Goal: Task Accomplishment & Management: Manage account settings

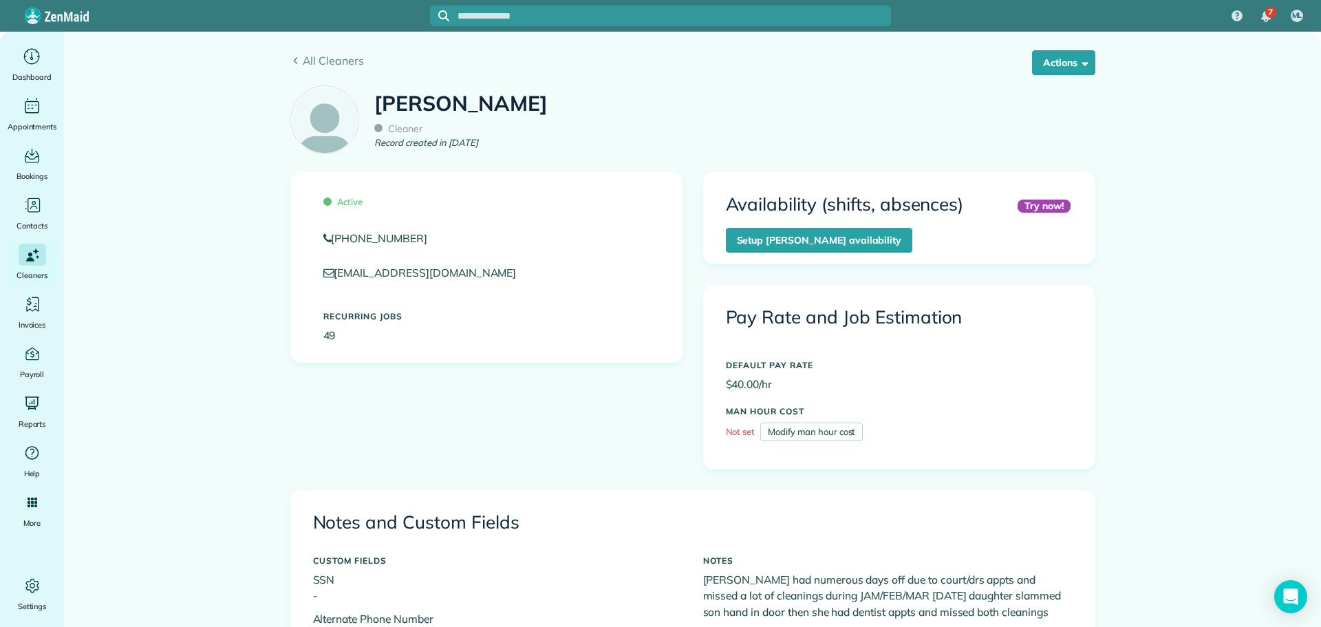
scroll to position [619, 0]
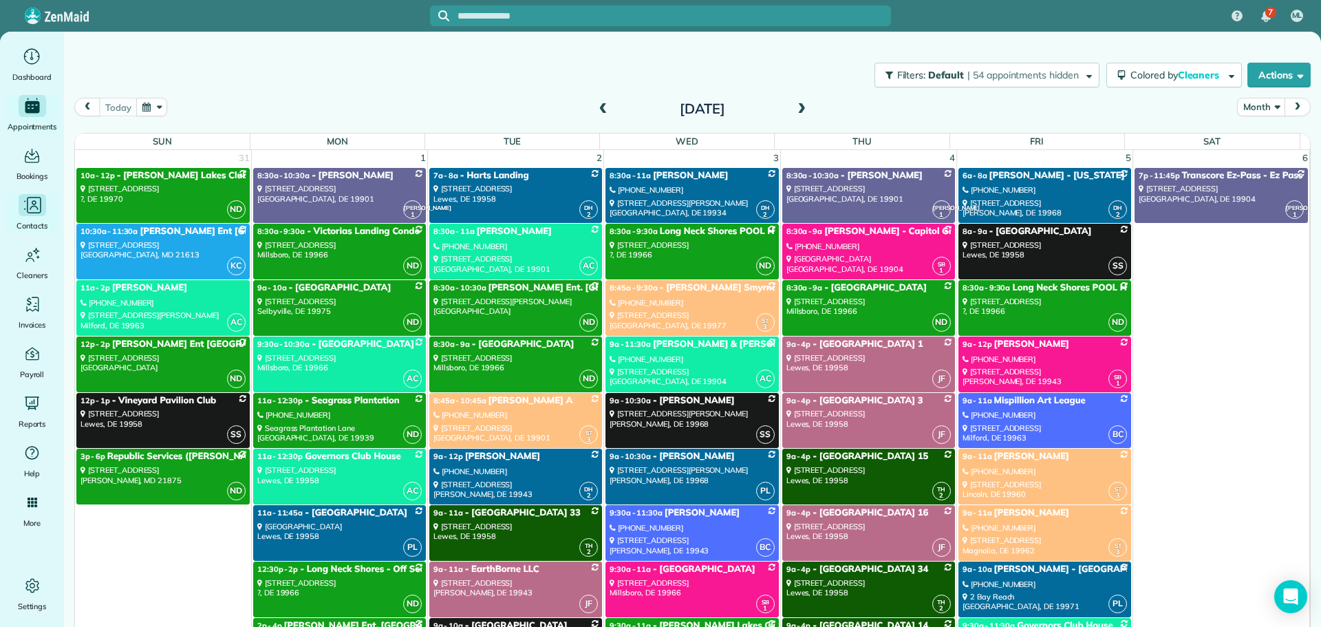
click at [32, 220] on span "Contacts" at bounding box center [32, 226] width 31 height 14
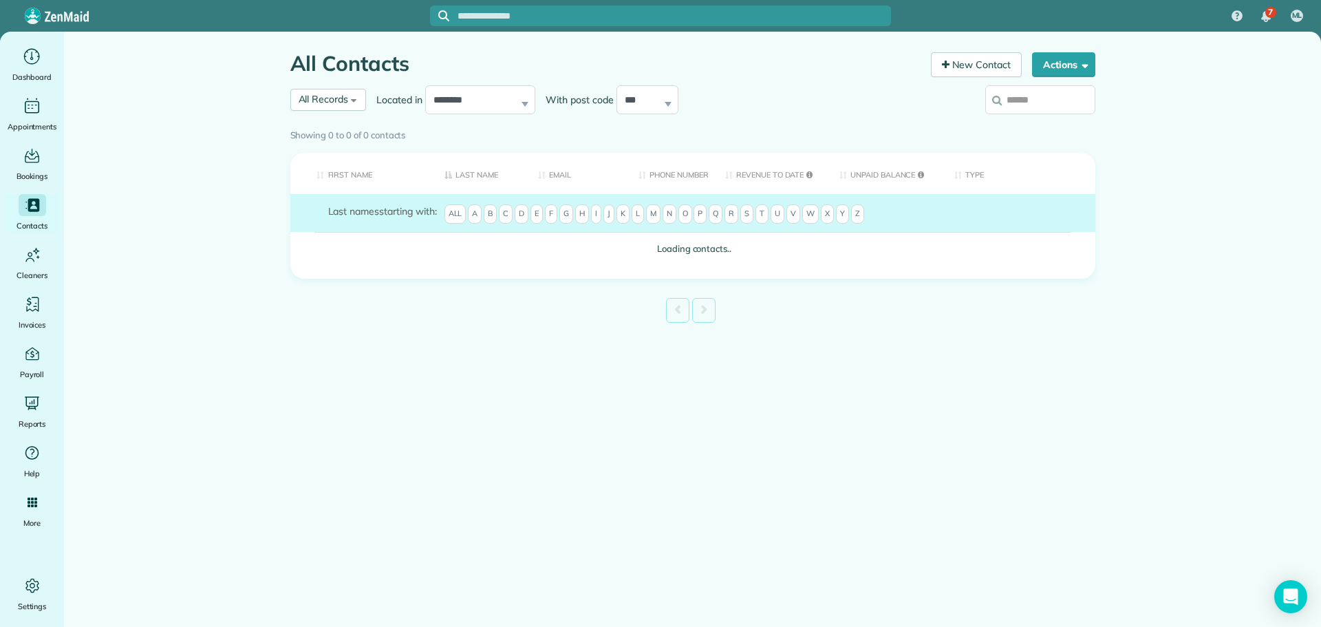
click at [353, 174] on th "First Name" at bounding box center [362, 174] width 144 height 42
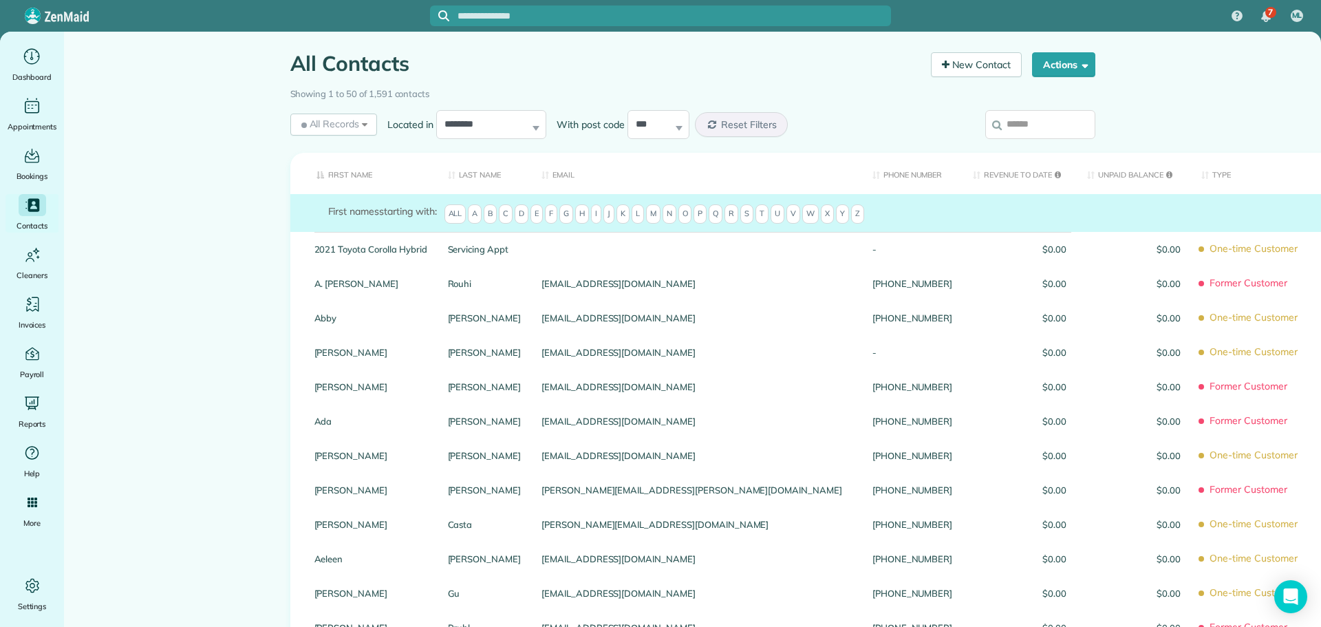
click at [527, 213] on form "First names starting with: All A B C D E F G H I J K L M N O P Q R S T U V W X …" at bounding box center [833, 215] width 1010 height 23
click at [522, 213] on span "D" at bounding box center [522, 213] width 14 height 19
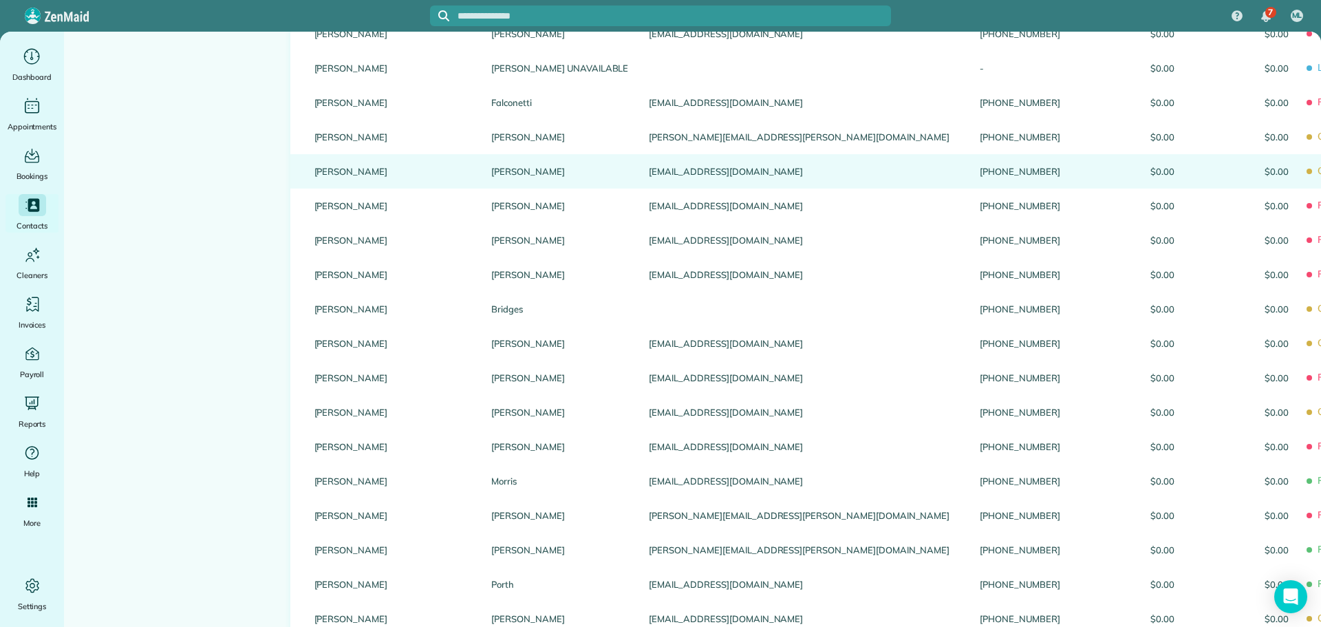
scroll to position [1238, 0]
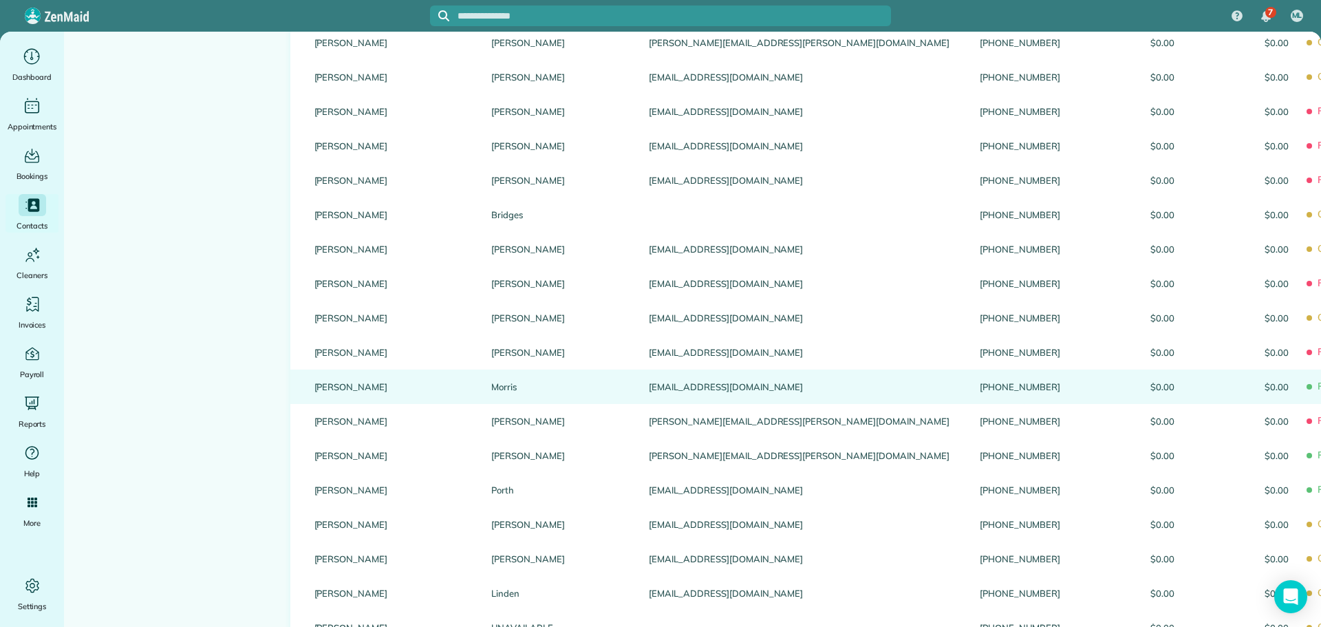
click at [322, 390] on link "Debbie" at bounding box center [392, 387] width 157 height 10
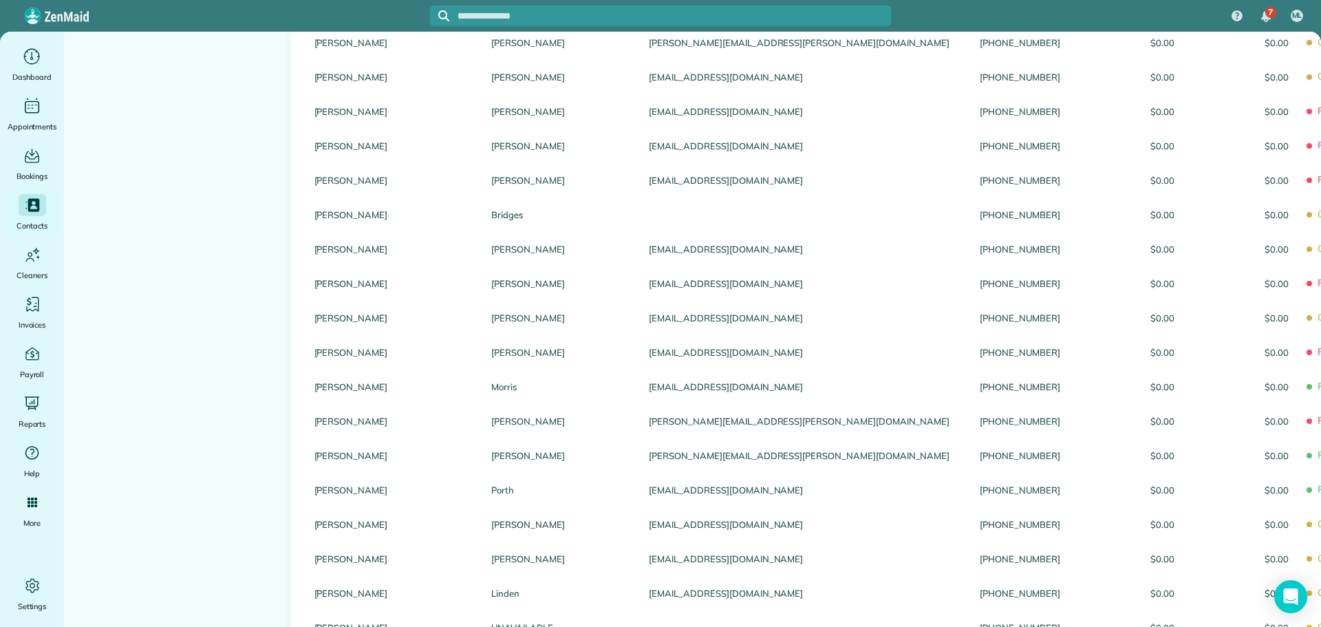
scroll to position [0, 0]
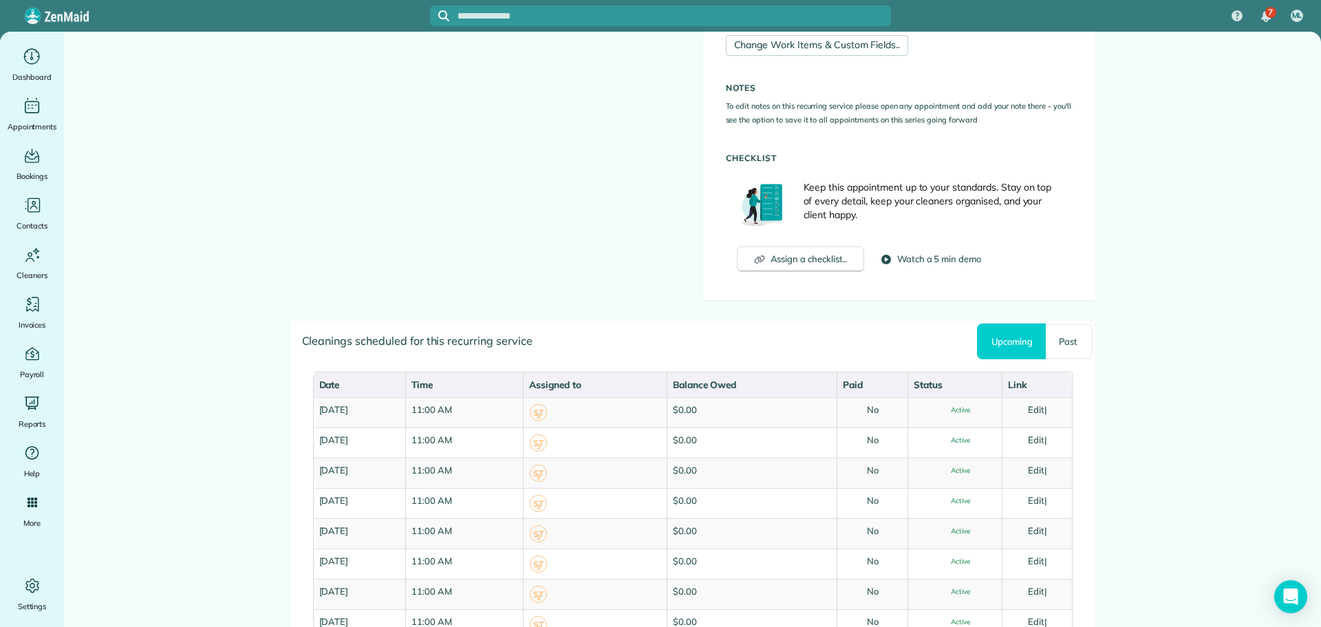
scroll to position [757, 0]
click at [1064, 343] on link "Past" at bounding box center [1069, 339] width 46 height 36
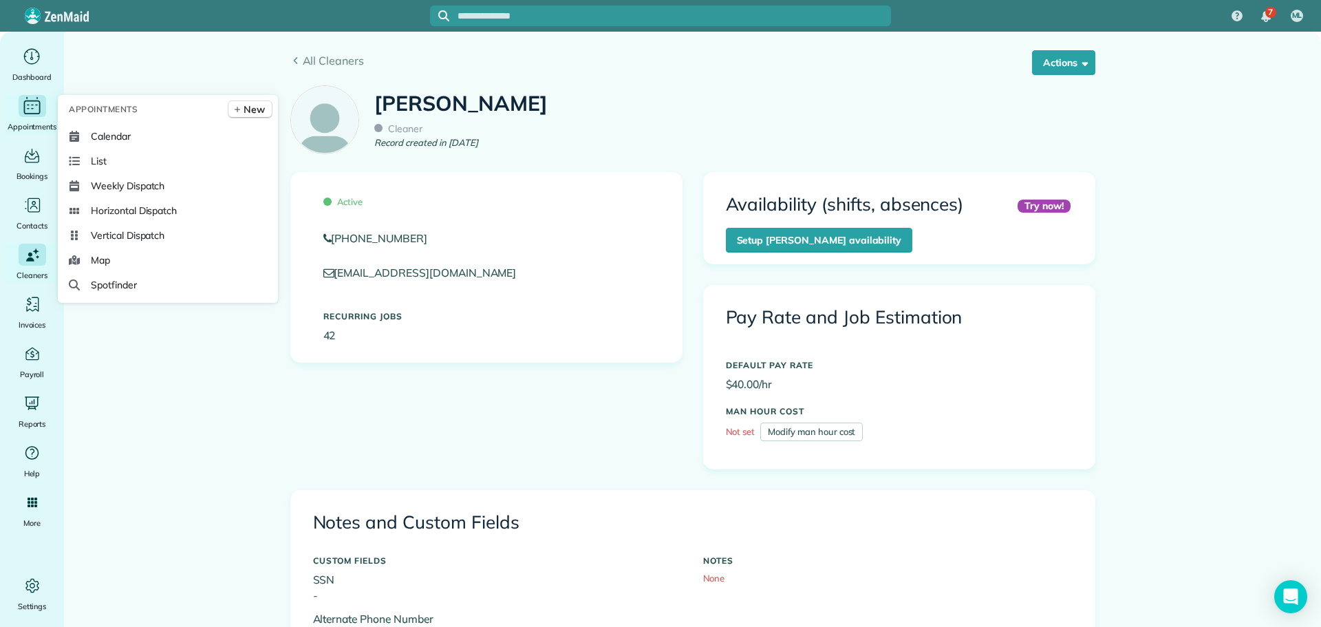
click at [32, 122] on span "Appointments" at bounding box center [33, 127] width 50 height 14
click at [93, 135] on span "Calendar" at bounding box center [111, 136] width 40 height 14
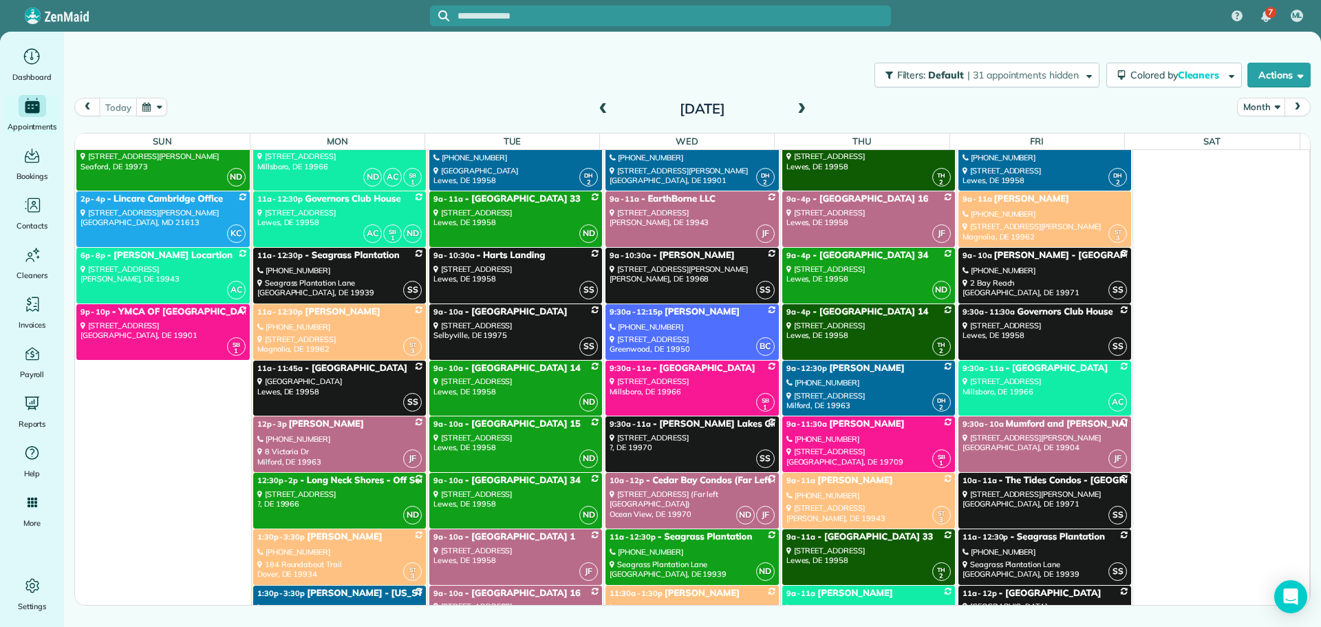
scroll to position [2615, 0]
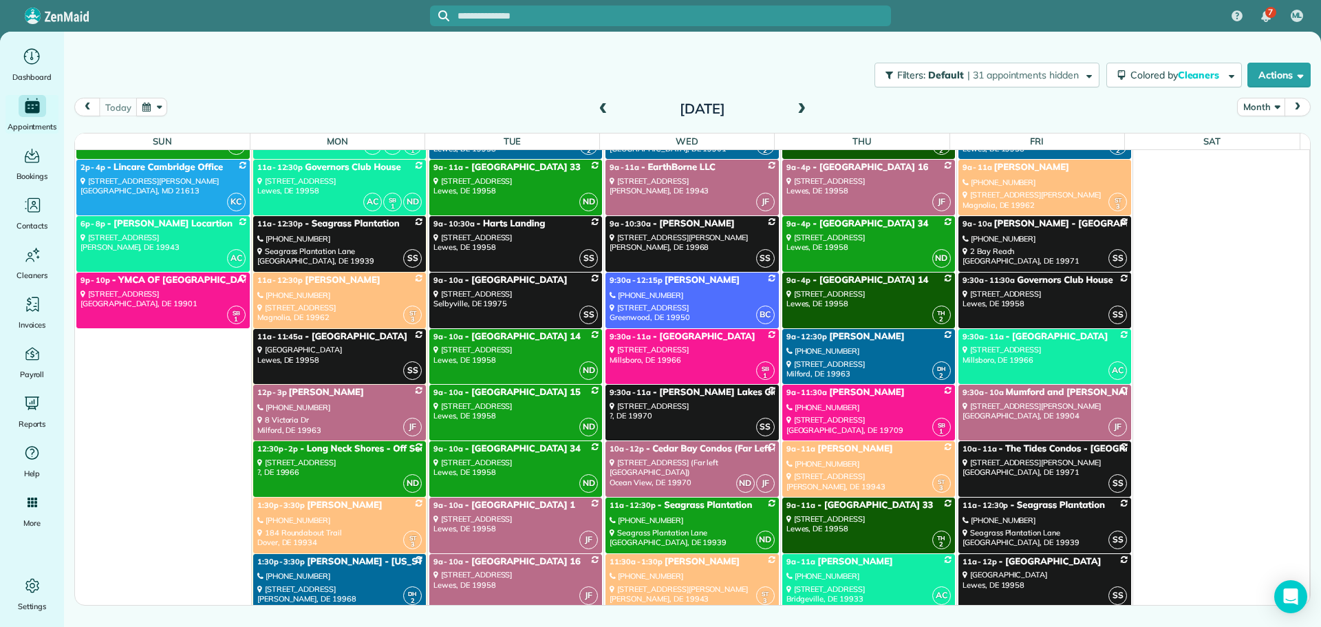
click at [304, 532] on div "184 Roundabout Trail Dover, DE 19934" at bounding box center [339, 538] width 164 height 20
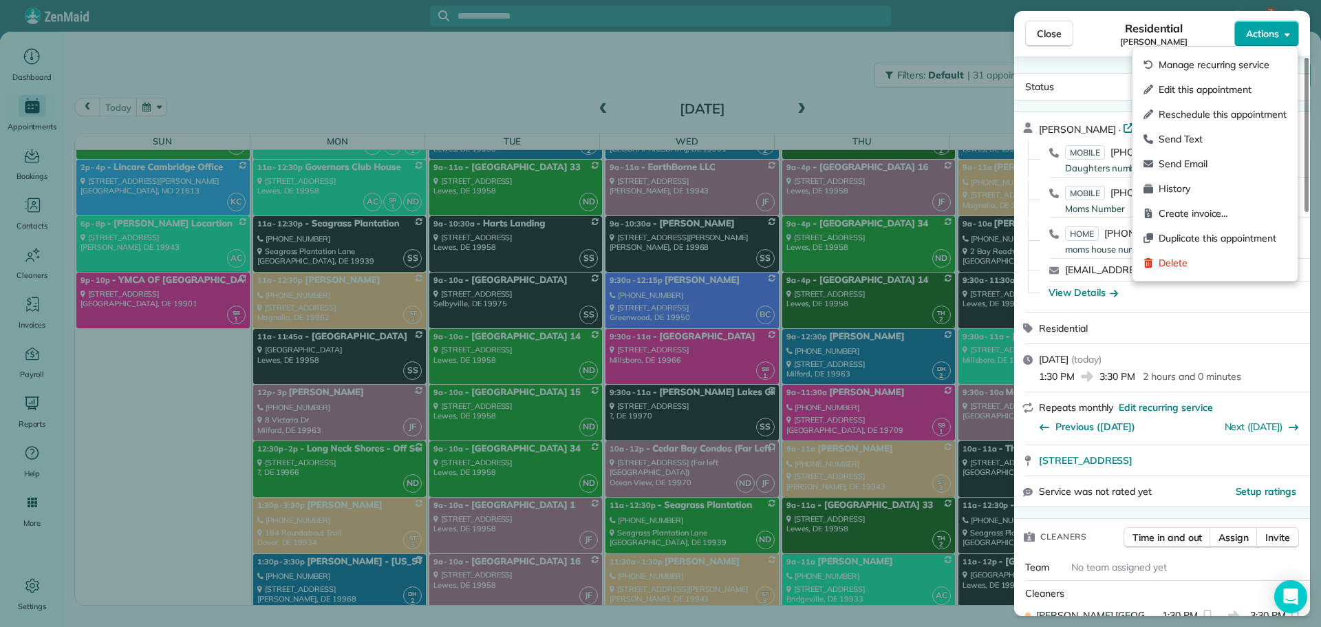
click at [1255, 33] on span "Actions" at bounding box center [1262, 34] width 33 height 14
click at [1221, 78] on div "Edit this appointment" at bounding box center [1215, 89] width 154 height 25
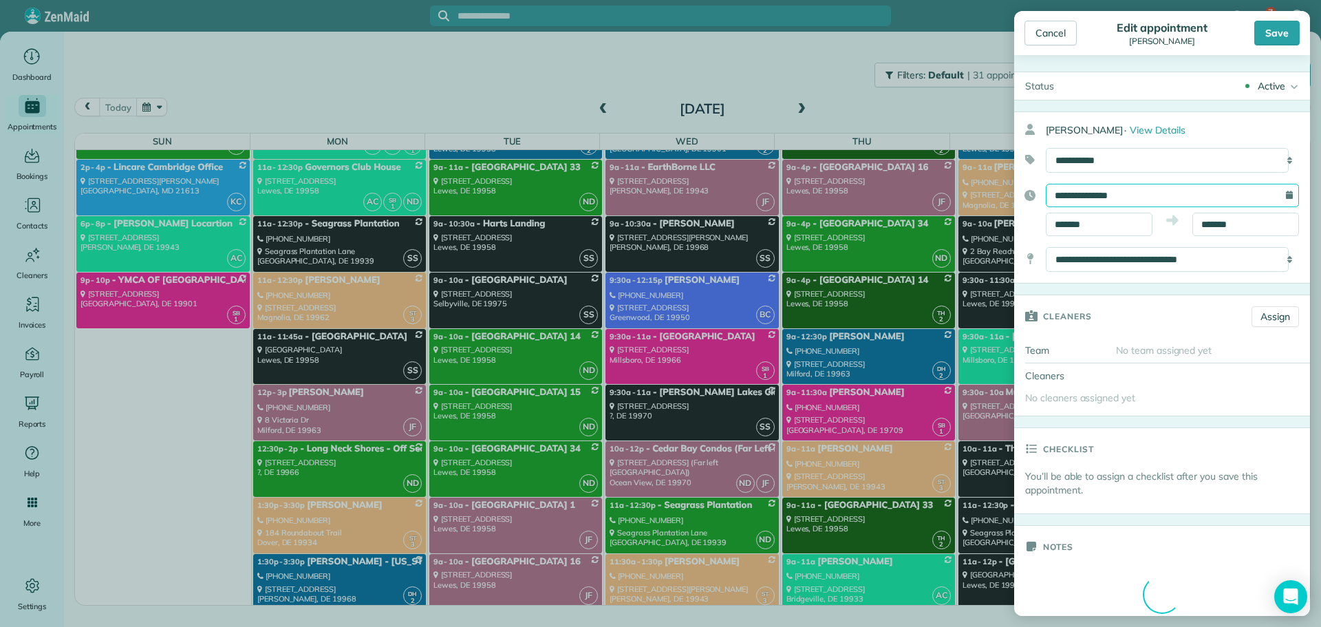
click at [1133, 193] on input "**********" at bounding box center [1172, 195] width 253 height 23
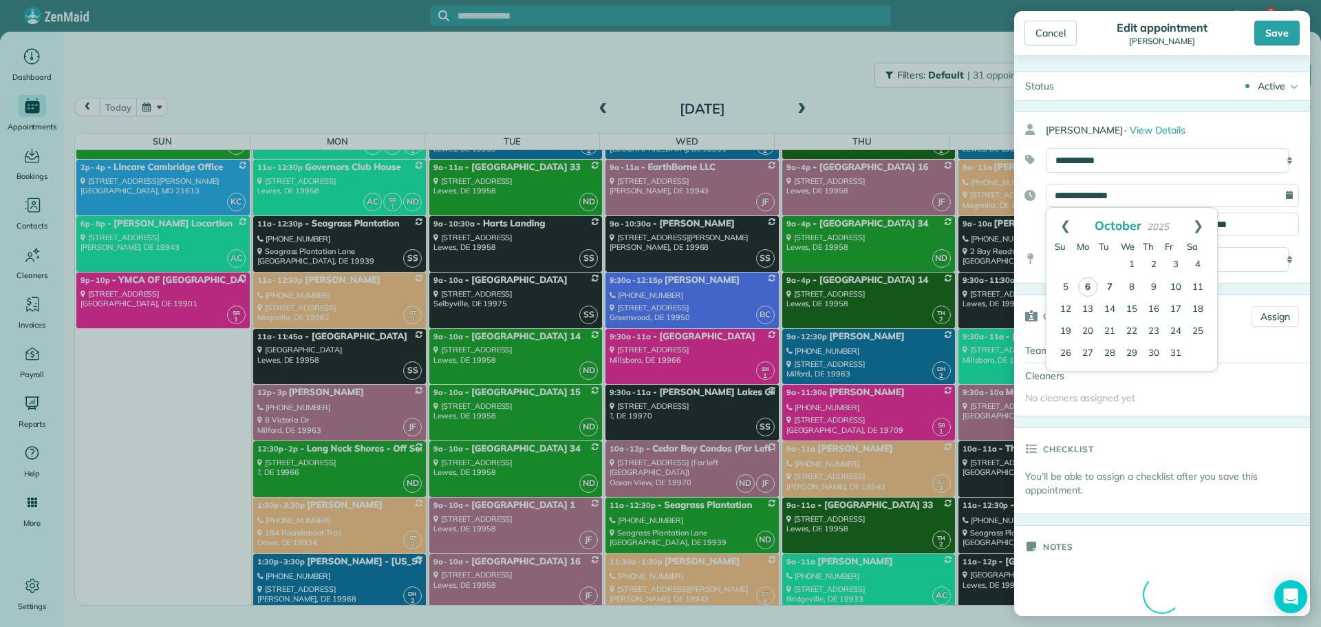
click at [1108, 279] on link "7" at bounding box center [1110, 288] width 22 height 22
type input "**********"
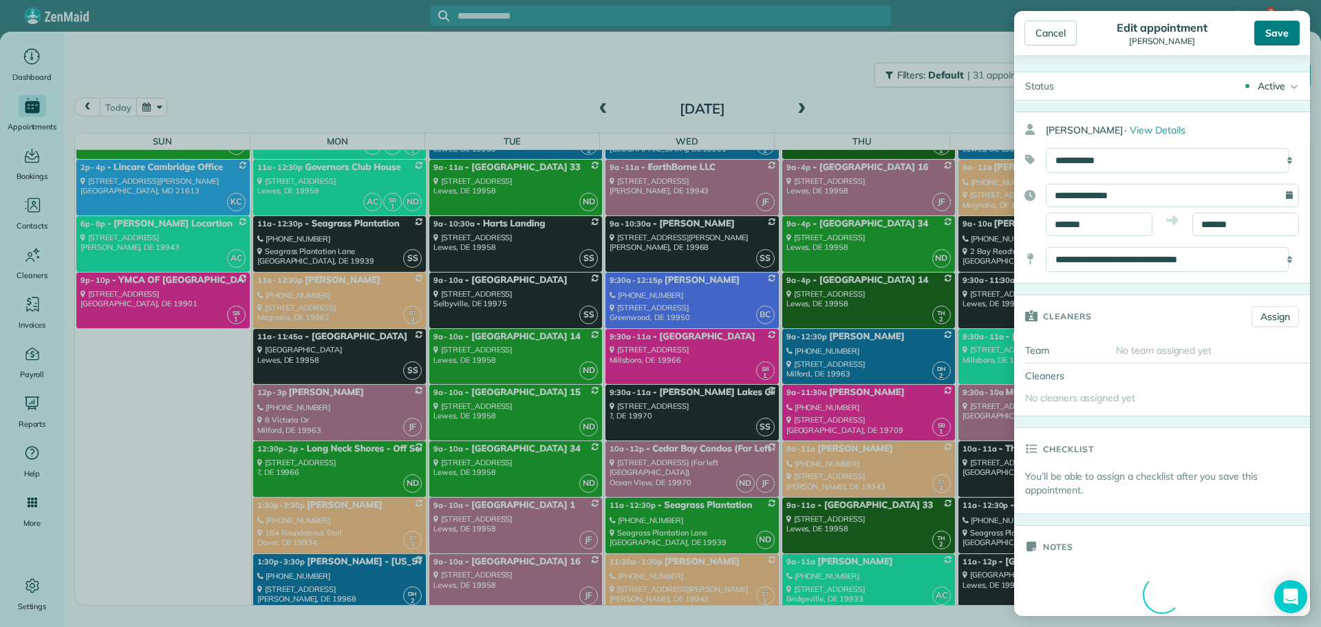
click at [1283, 36] on div "Save" at bounding box center [1276, 33] width 45 height 25
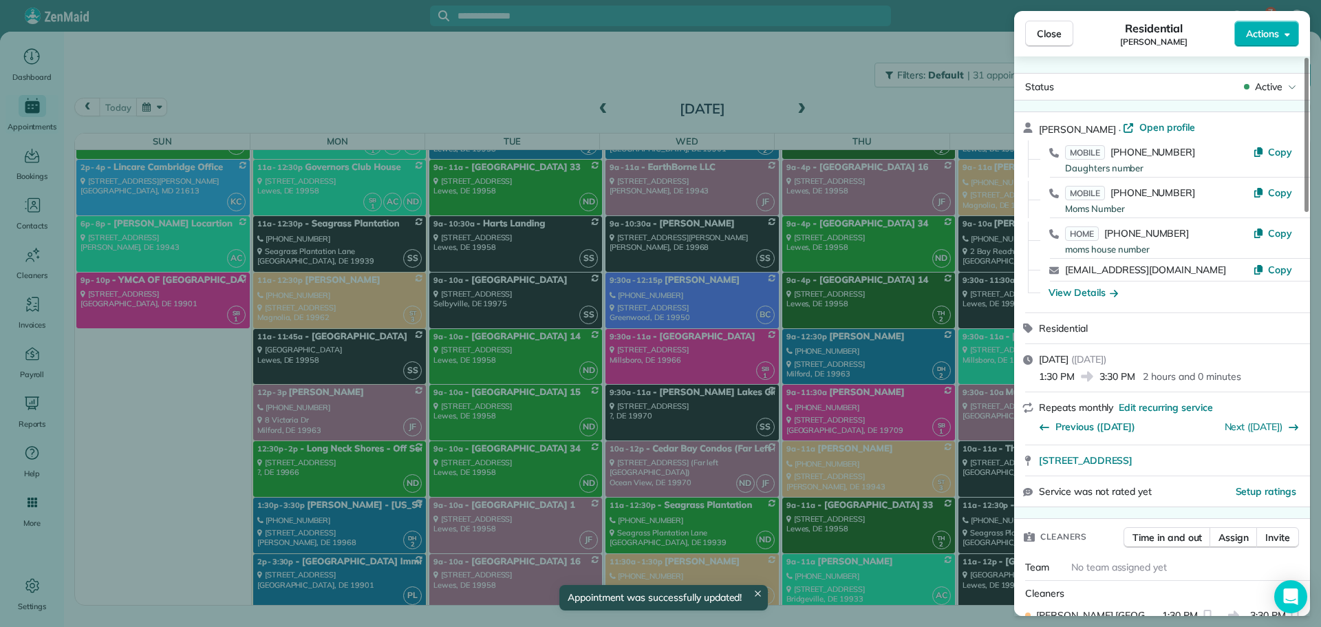
scroll to position [2615, 0]
click at [1054, 27] on button "Close" at bounding box center [1049, 34] width 48 height 26
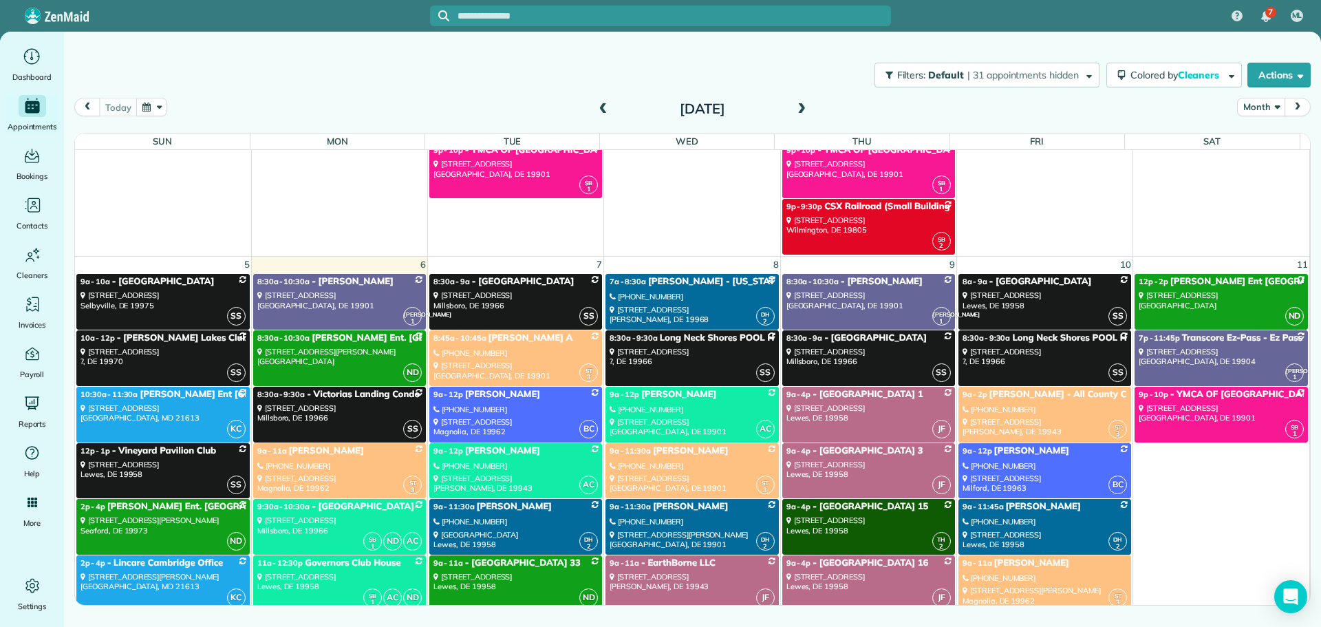
scroll to position [2202, 0]
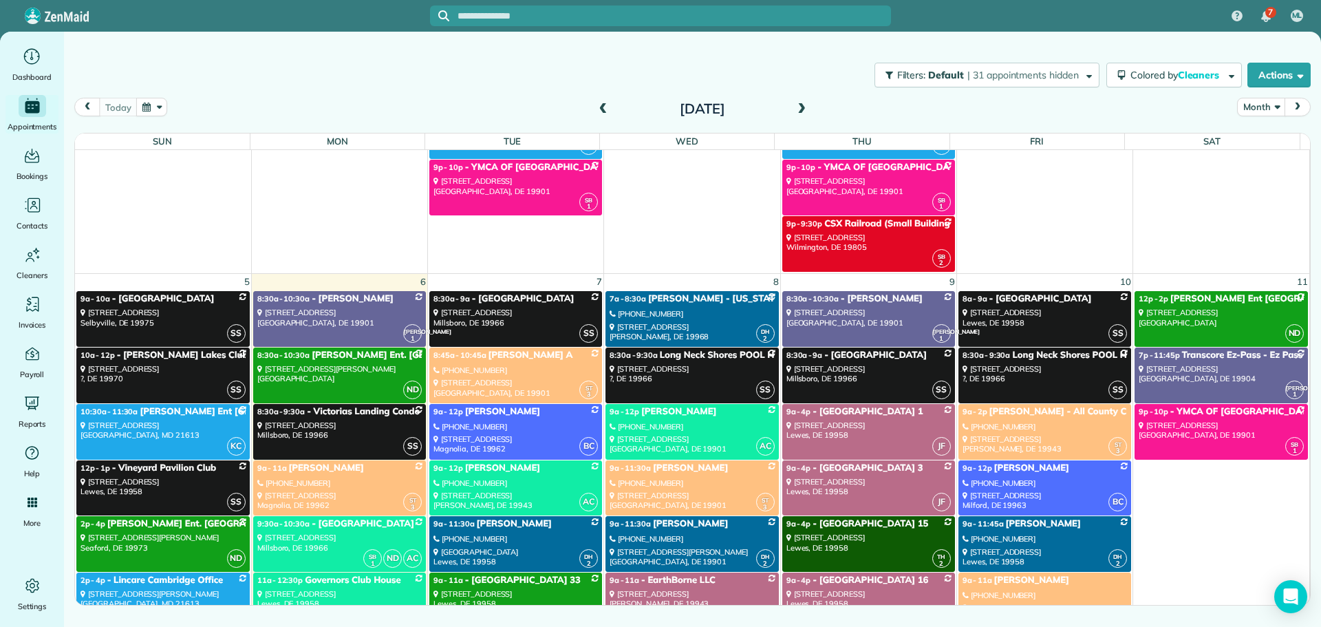
click at [490, 469] on span "[PERSON_NAME]" at bounding box center [502, 467] width 75 height 11
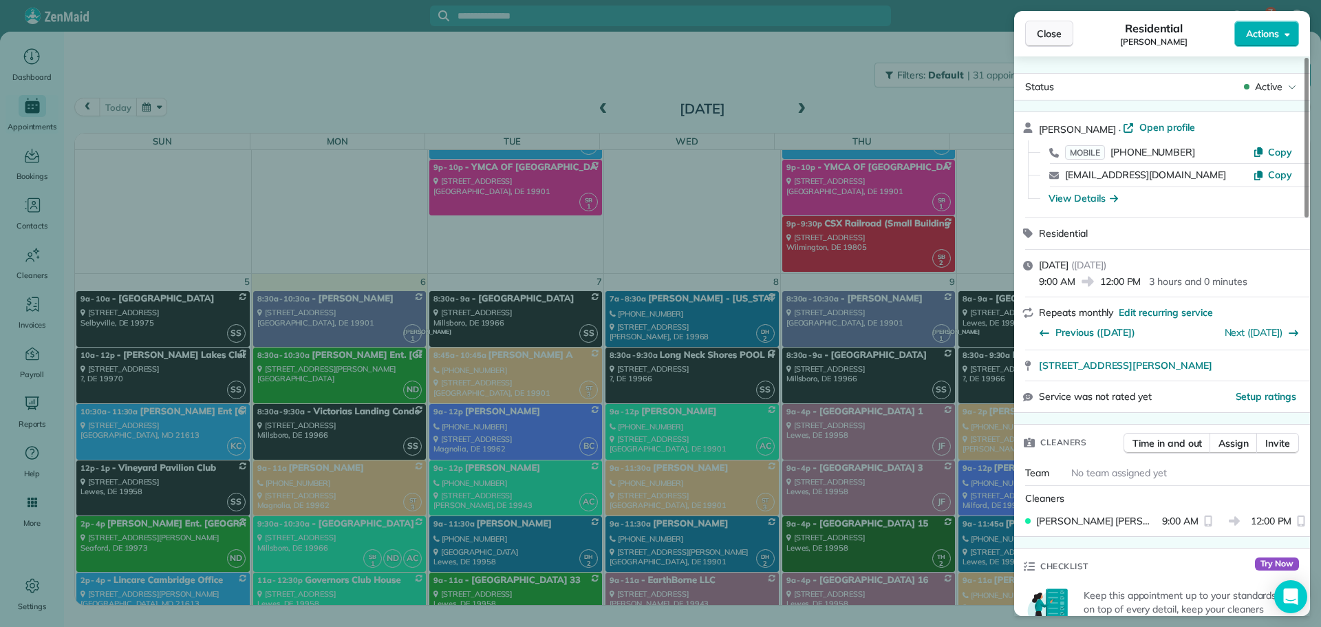
click at [1040, 39] on span "Close" at bounding box center [1049, 34] width 25 height 14
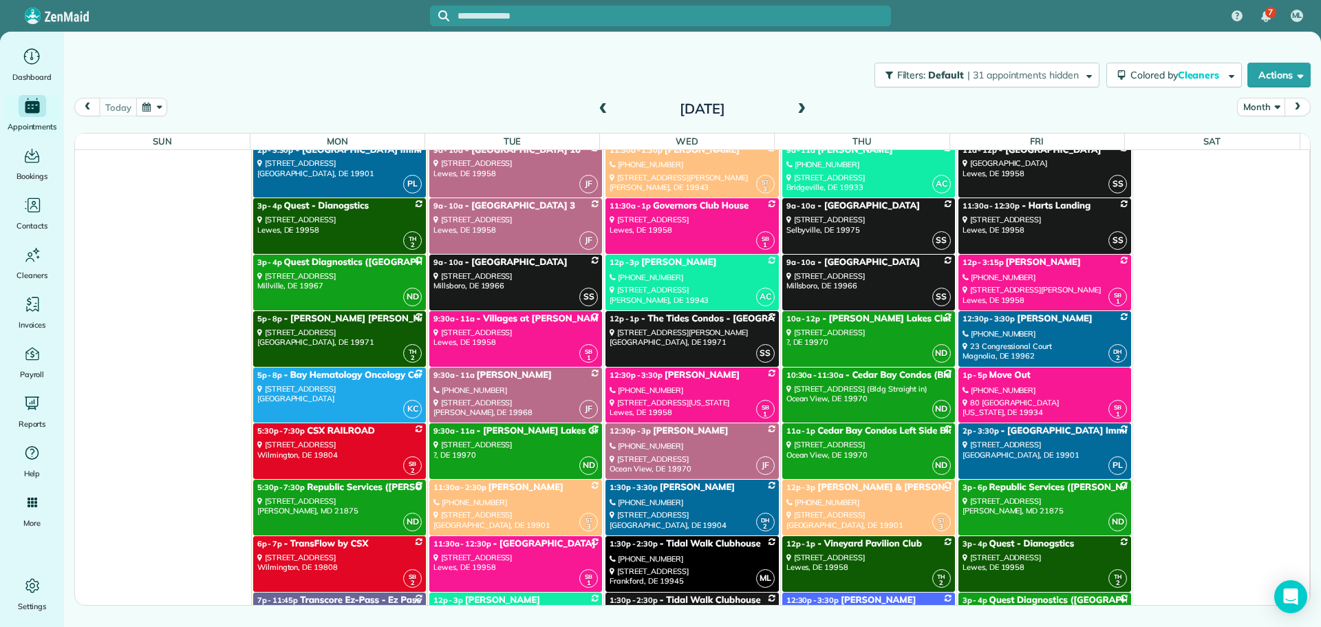
scroll to position [3027, 0]
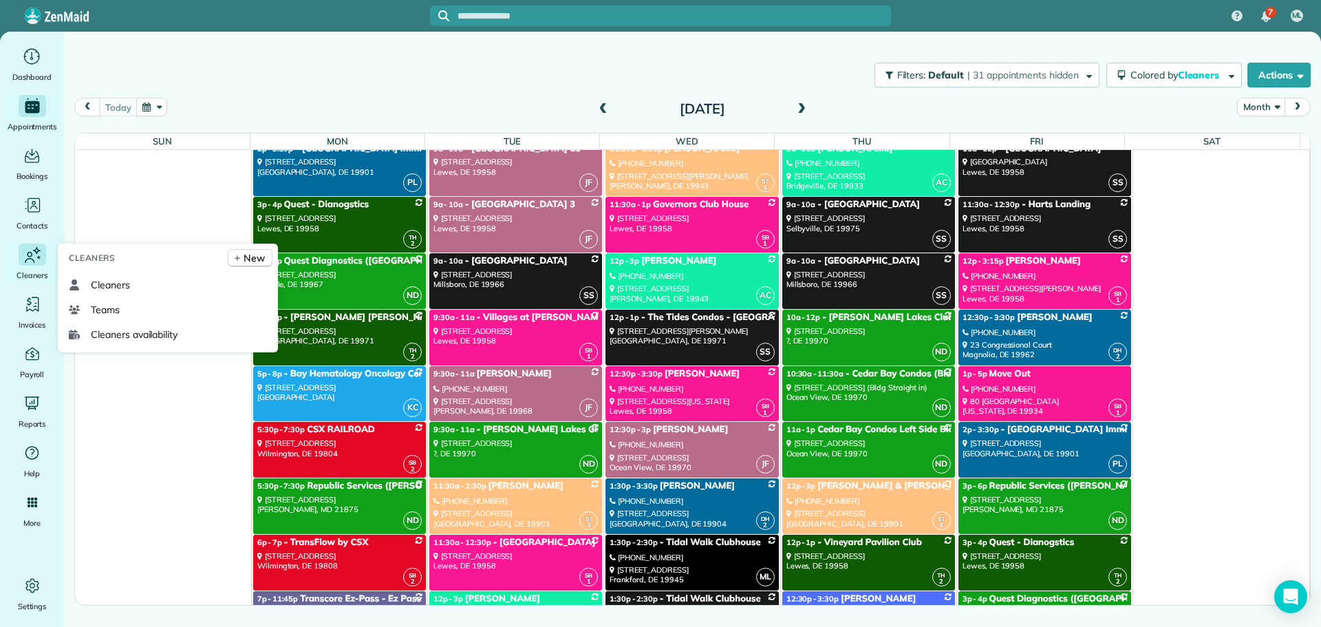
click at [36, 272] on span "Cleaners" at bounding box center [32, 275] width 31 height 14
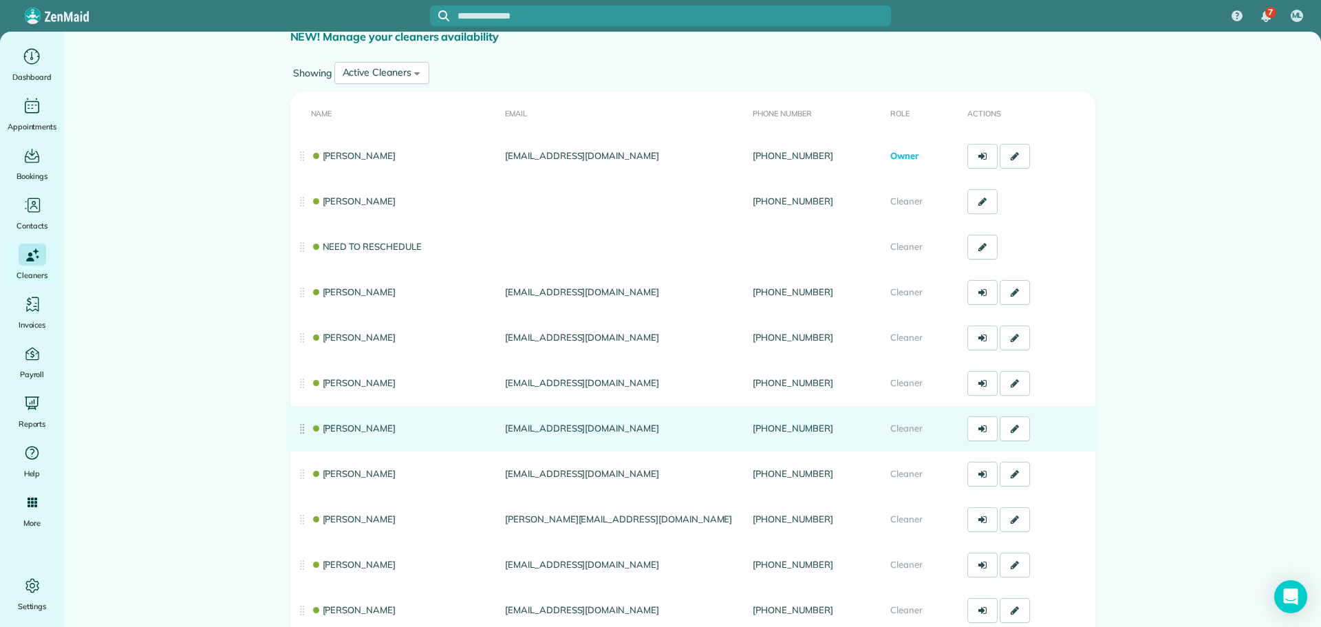
scroll to position [138, 0]
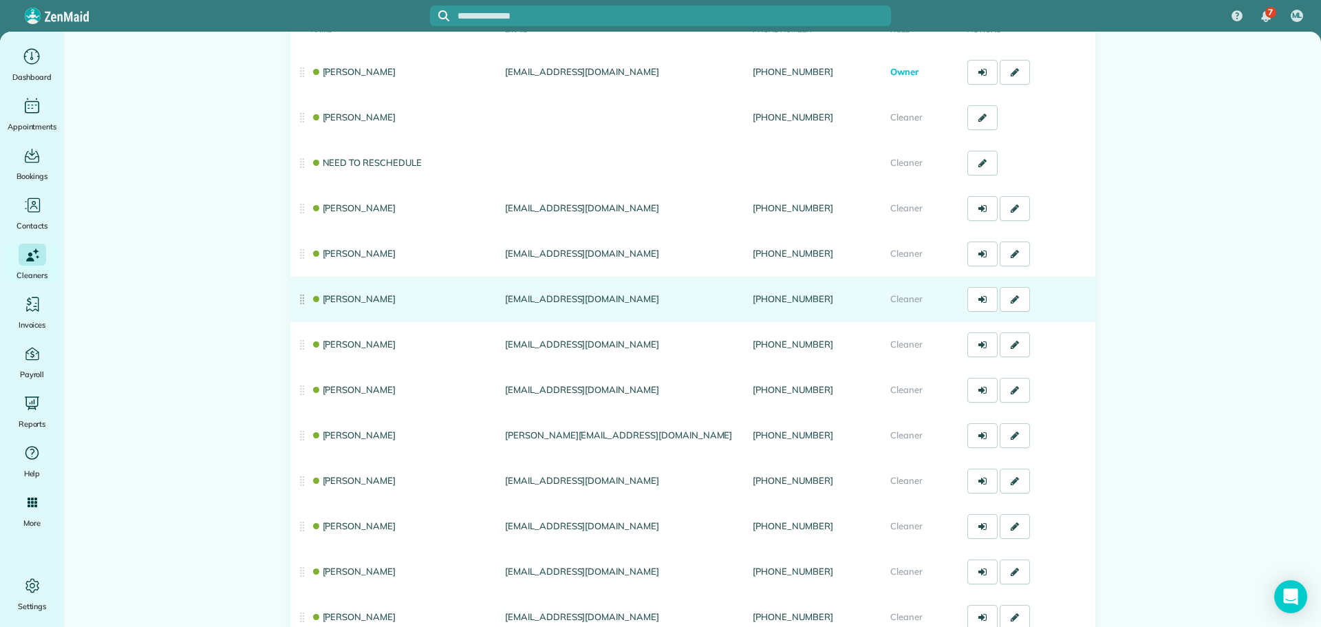
click at [338, 300] on link "[PERSON_NAME]" at bounding box center [353, 298] width 85 height 11
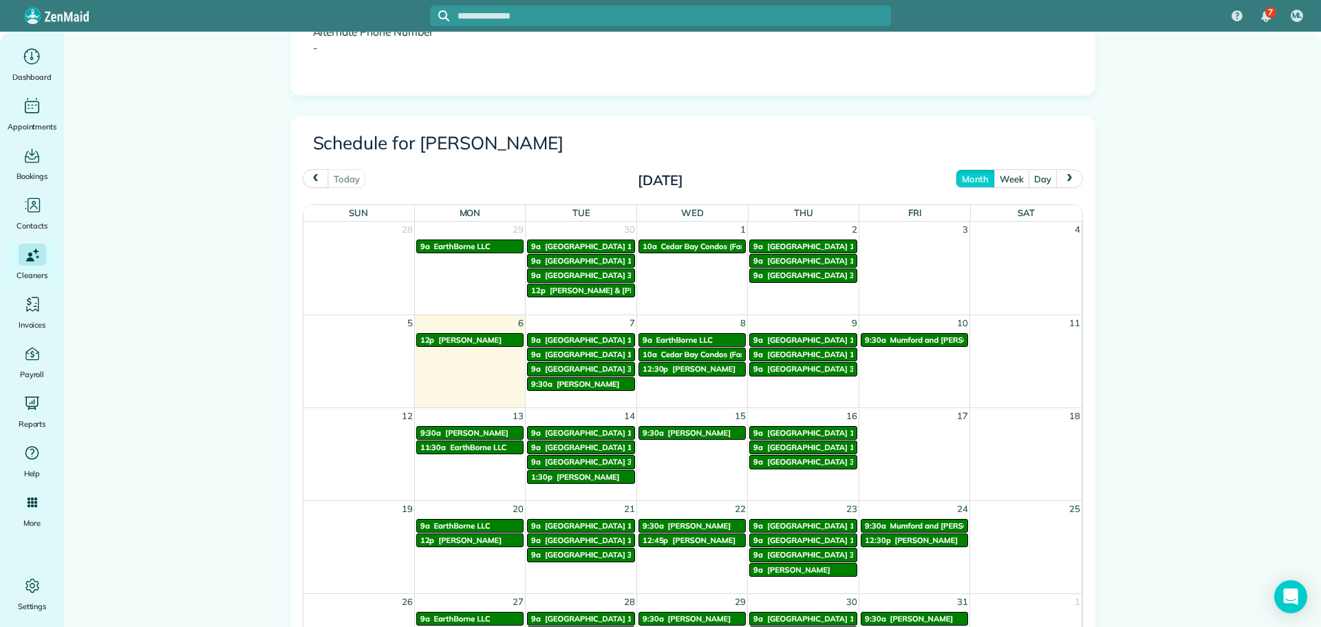
scroll to position [619, 0]
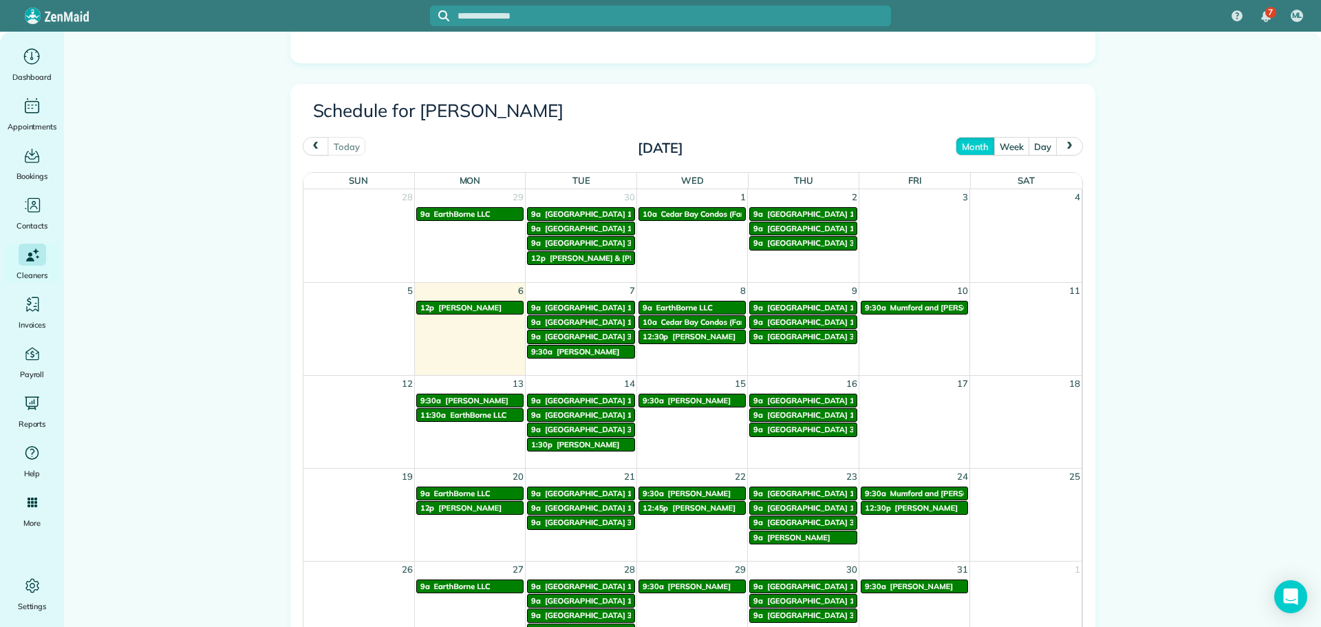
click at [590, 350] on span "[PERSON_NAME]" at bounding box center [588, 352] width 63 height 10
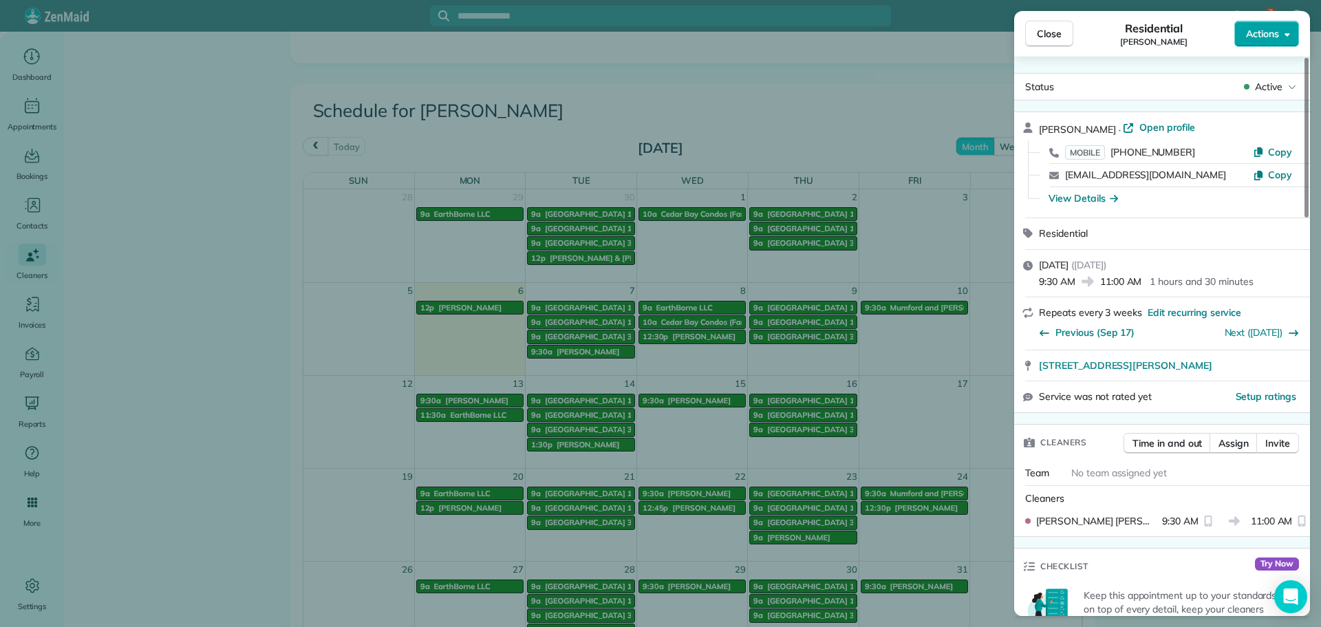
click at [1252, 30] on span "Actions" at bounding box center [1262, 34] width 33 height 14
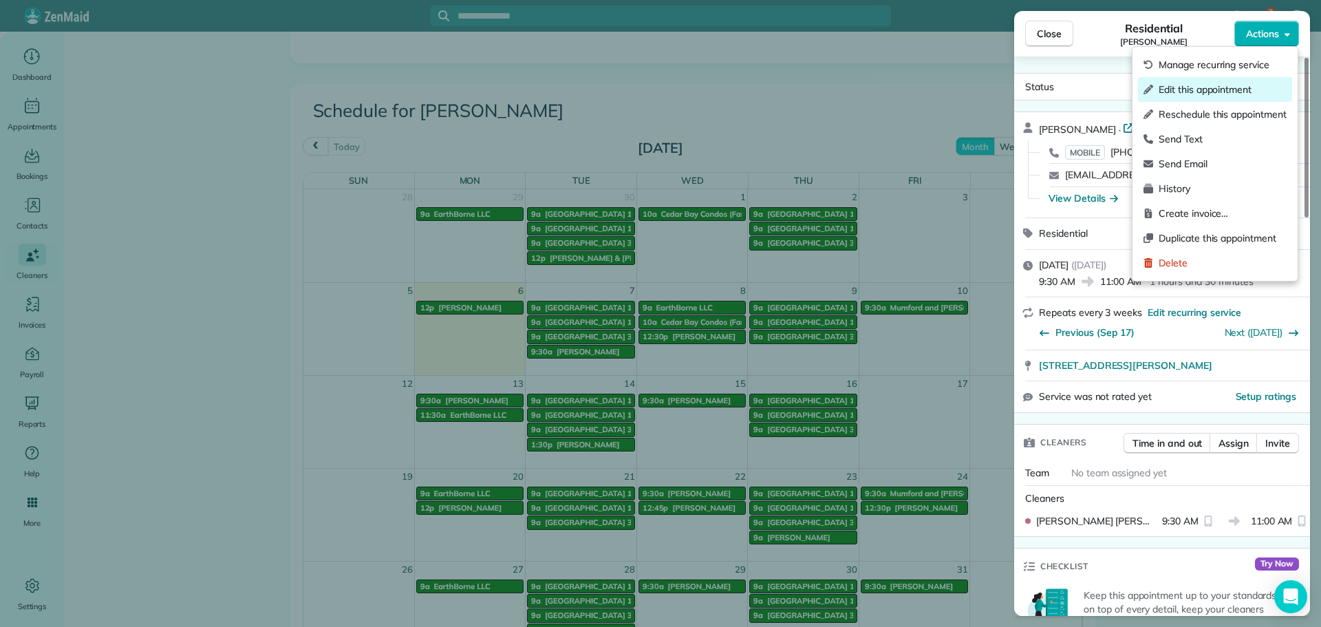
click at [1205, 87] on span "Edit this appointment" at bounding box center [1223, 90] width 128 height 14
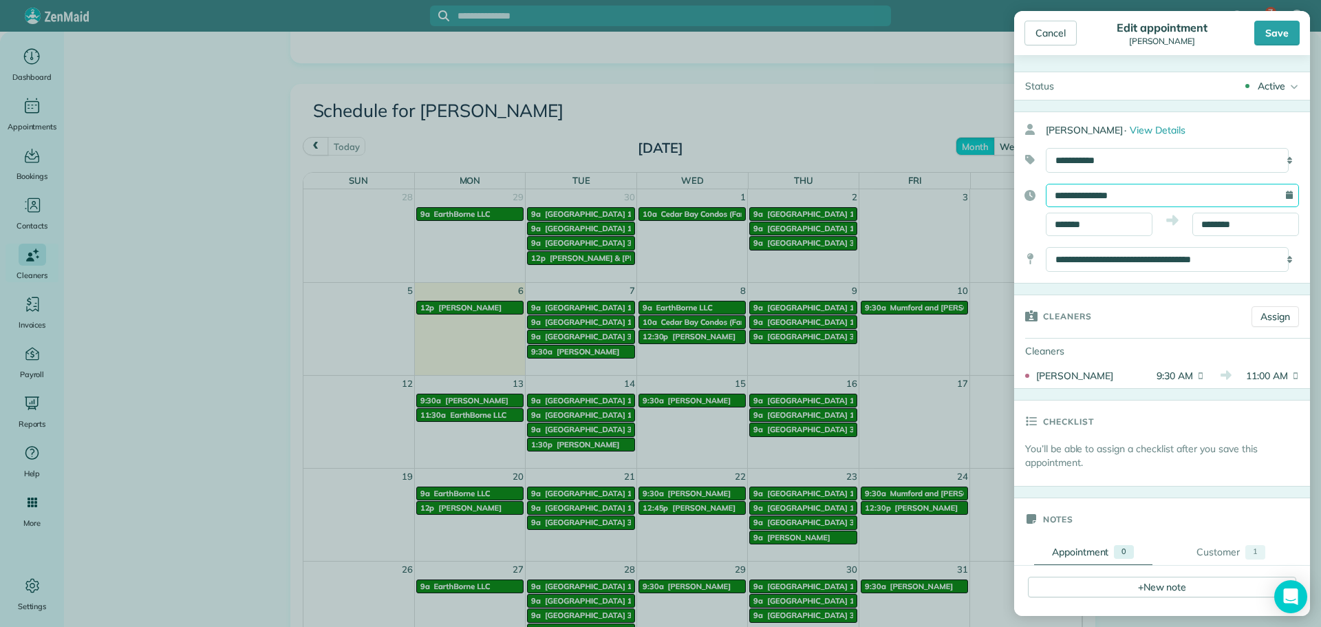
click at [1128, 197] on input "**********" at bounding box center [1172, 195] width 253 height 23
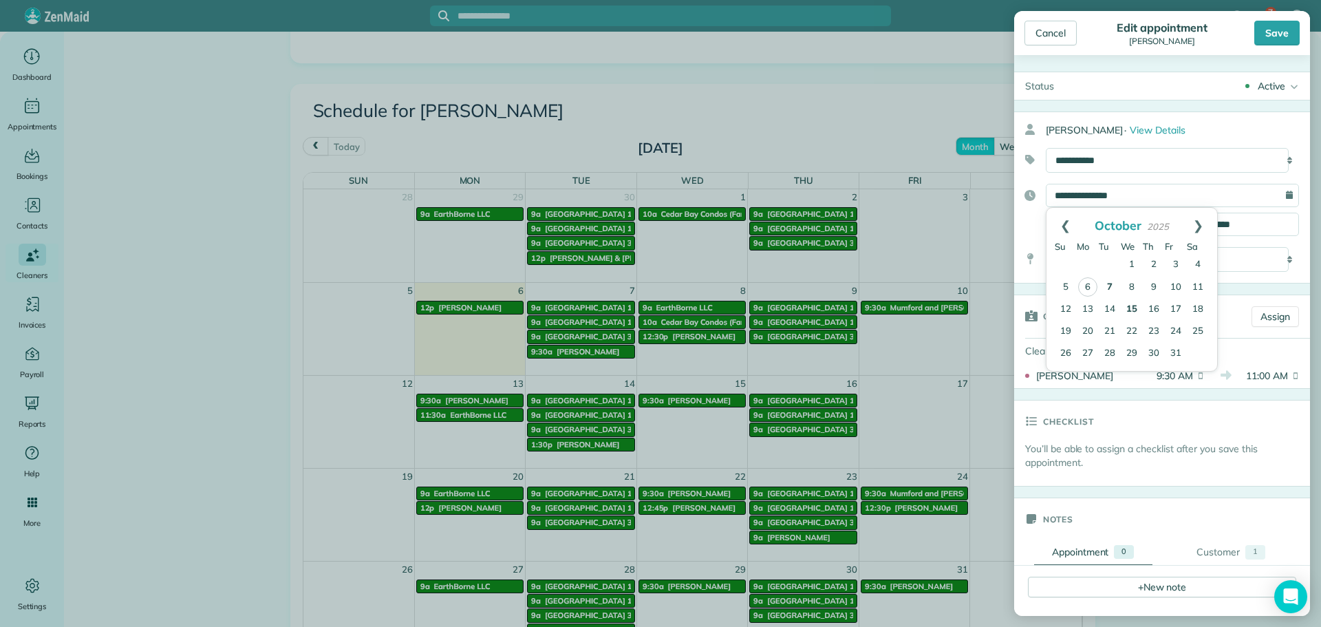
click at [1130, 303] on link "15" at bounding box center [1132, 310] width 22 height 22
type input "**********"
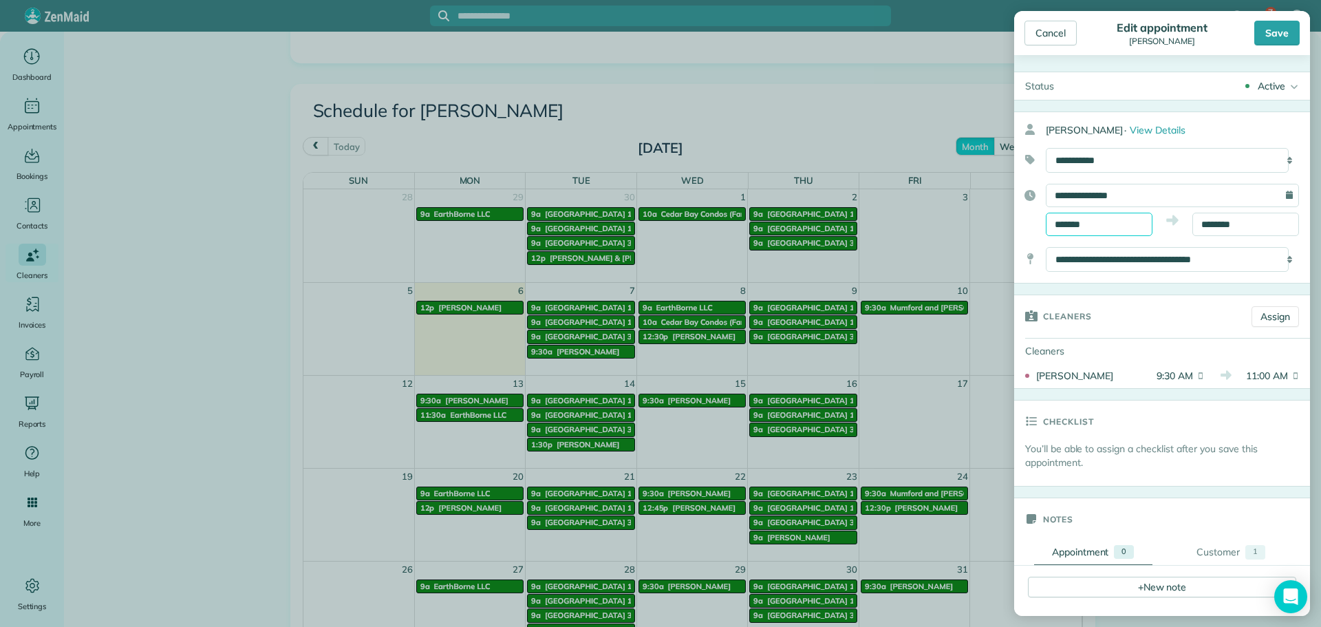
click at [1096, 228] on input "*******" at bounding box center [1099, 224] width 107 height 23
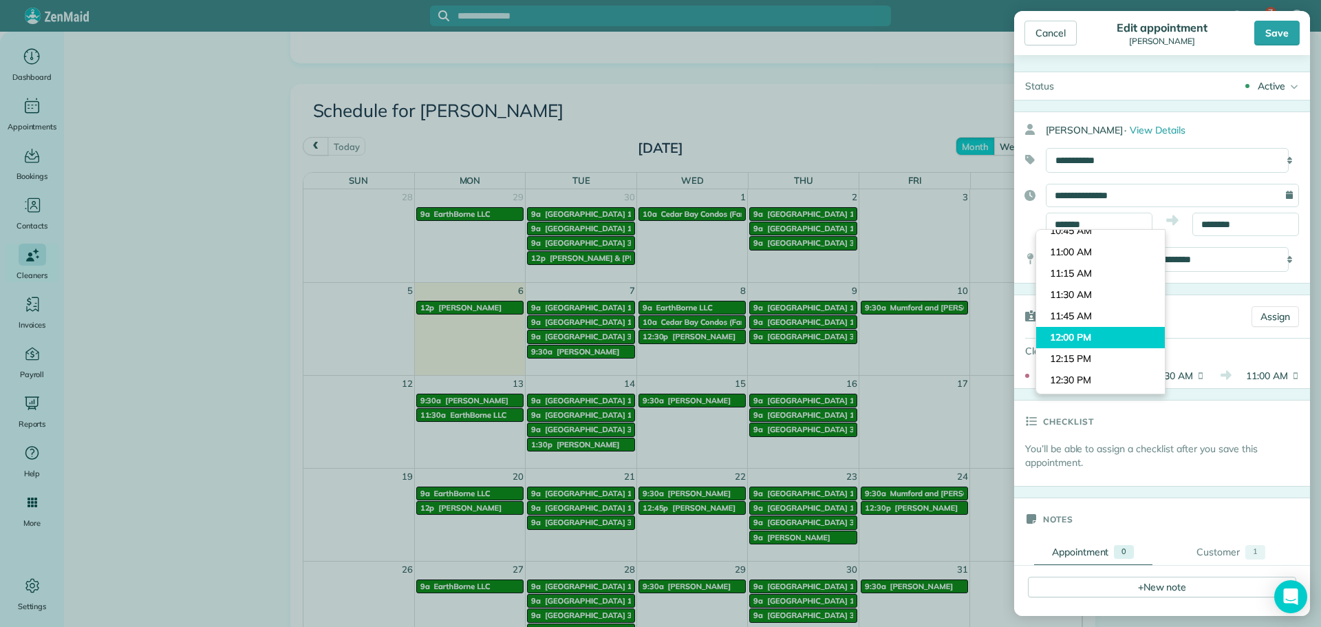
type input "********"
click at [1084, 341] on body "7 ML Dashboard Appointments Bookings Contacts Cleaners Invoices Payroll Reports…" at bounding box center [660, 313] width 1321 height 627
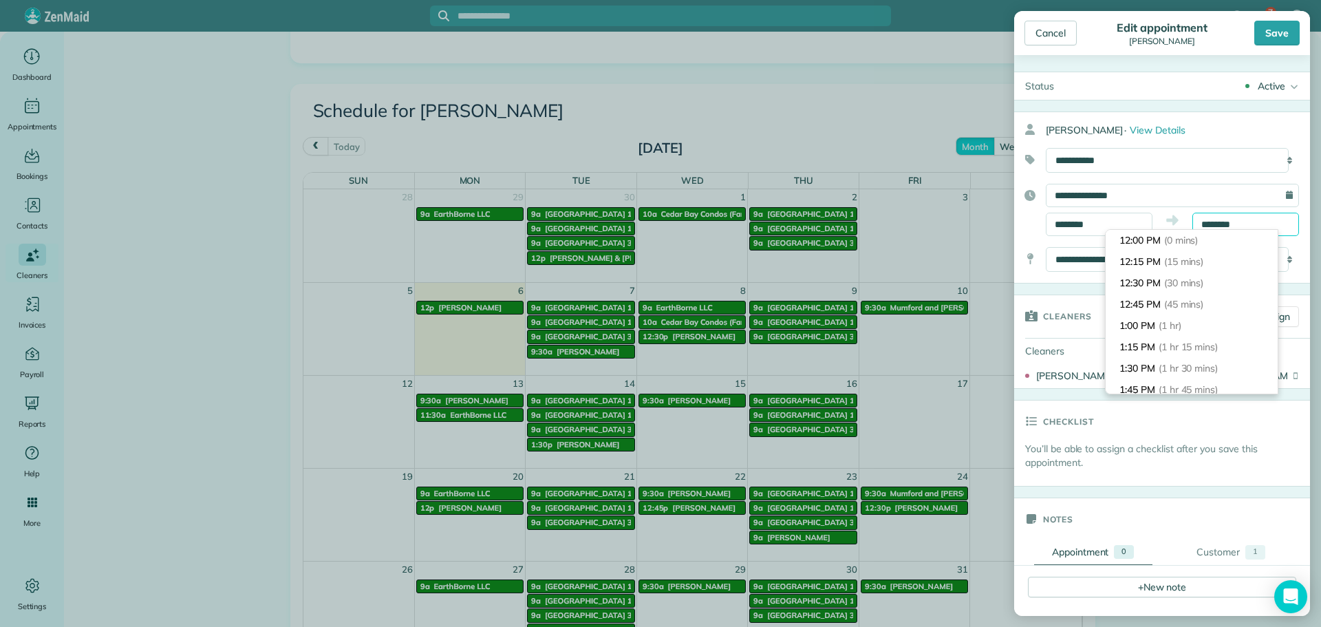
click at [1211, 223] on input "********" at bounding box center [1245, 224] width 107 height 23
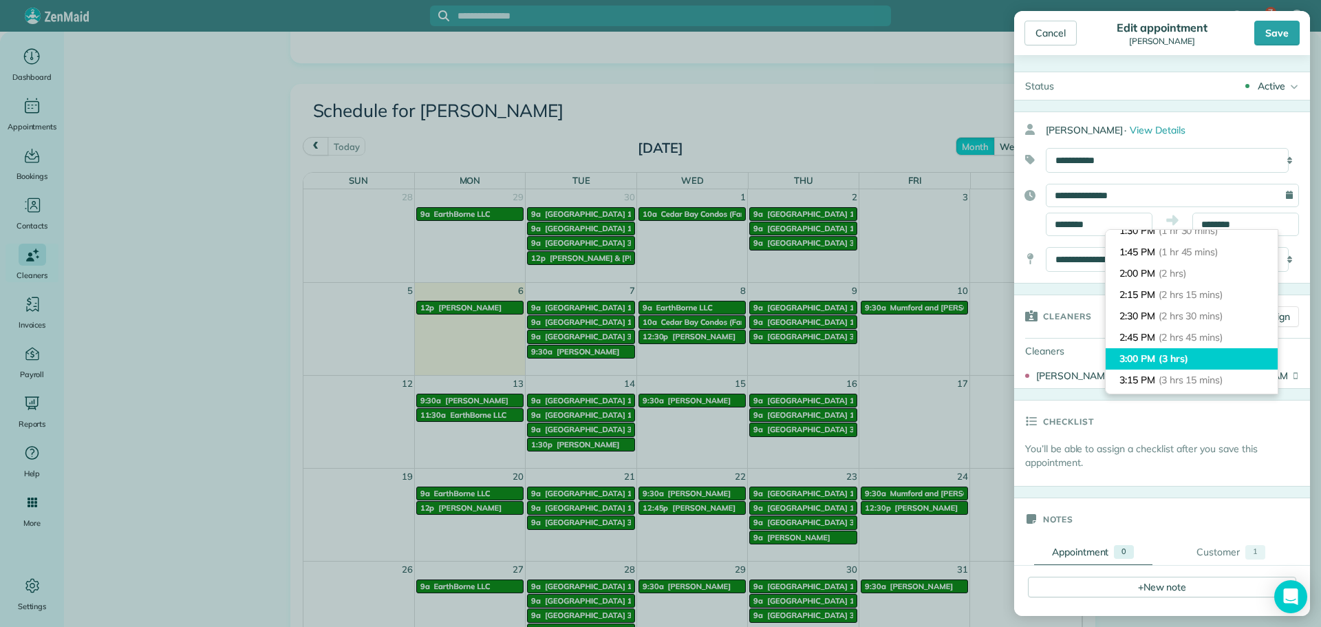
type input "*******"
click at [1158, 352] on li "3:00 PM (3 hrs)" at bounding box center [1192, 358] width 172 height 21
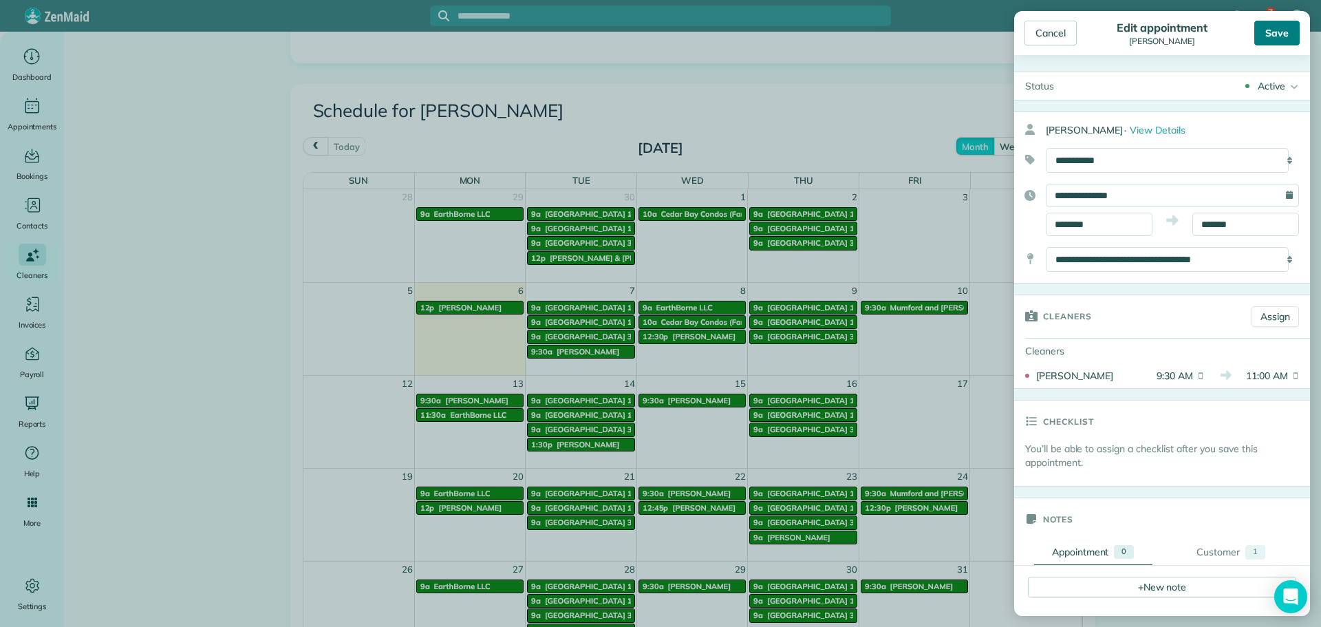
click at [1267, 41] on div "Save" at bounding box center [1276, 33] width 45 height 25
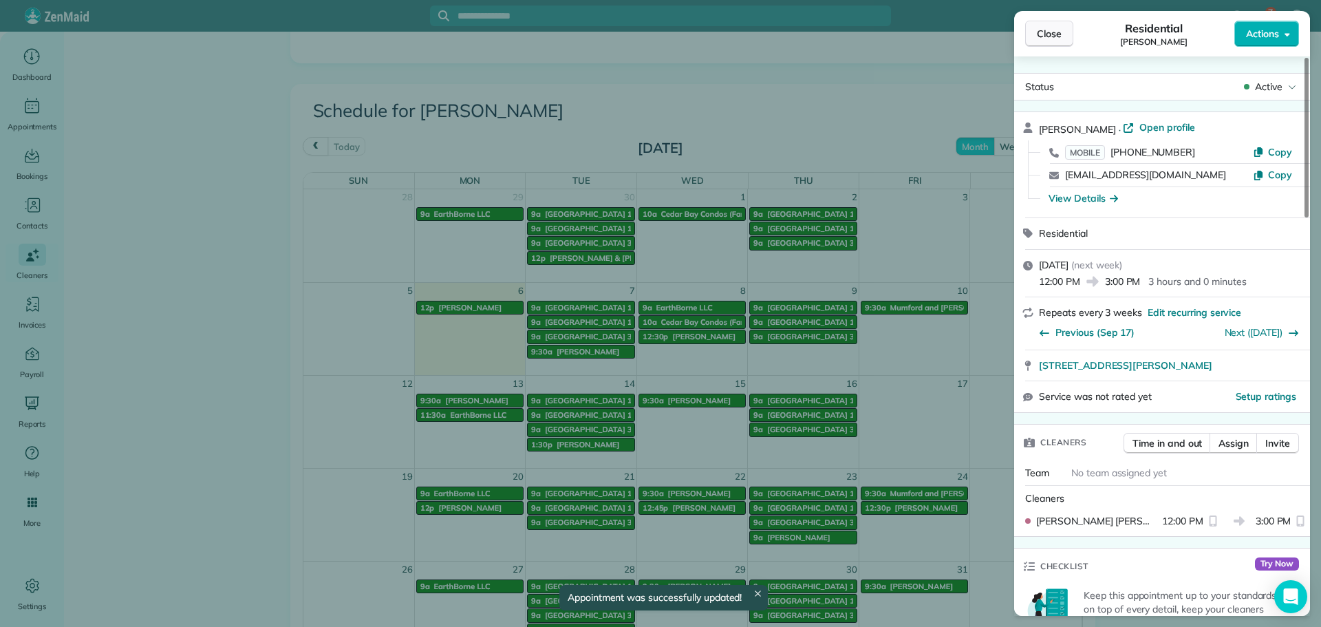
click at [1051, 28] on span "Close" at bounding box center [1049, 34] width 25 height 14
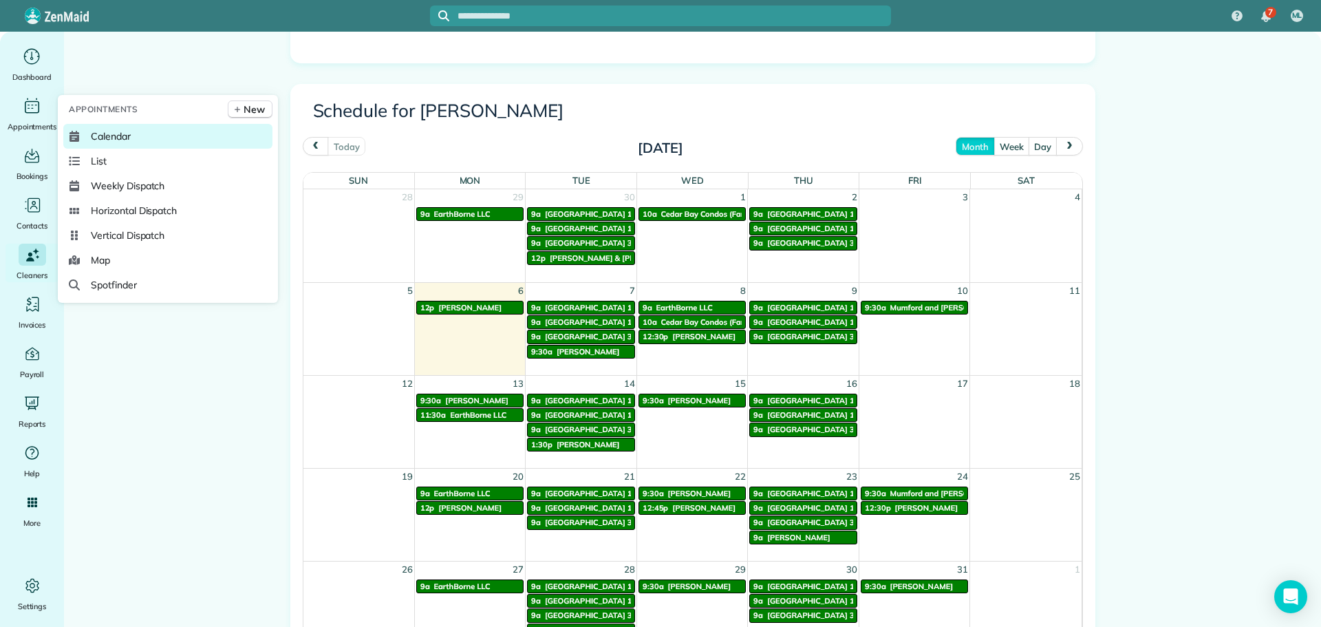
click at [95, 136] on span "Calendar" at bounding box center [111, 136] width 40 height 14
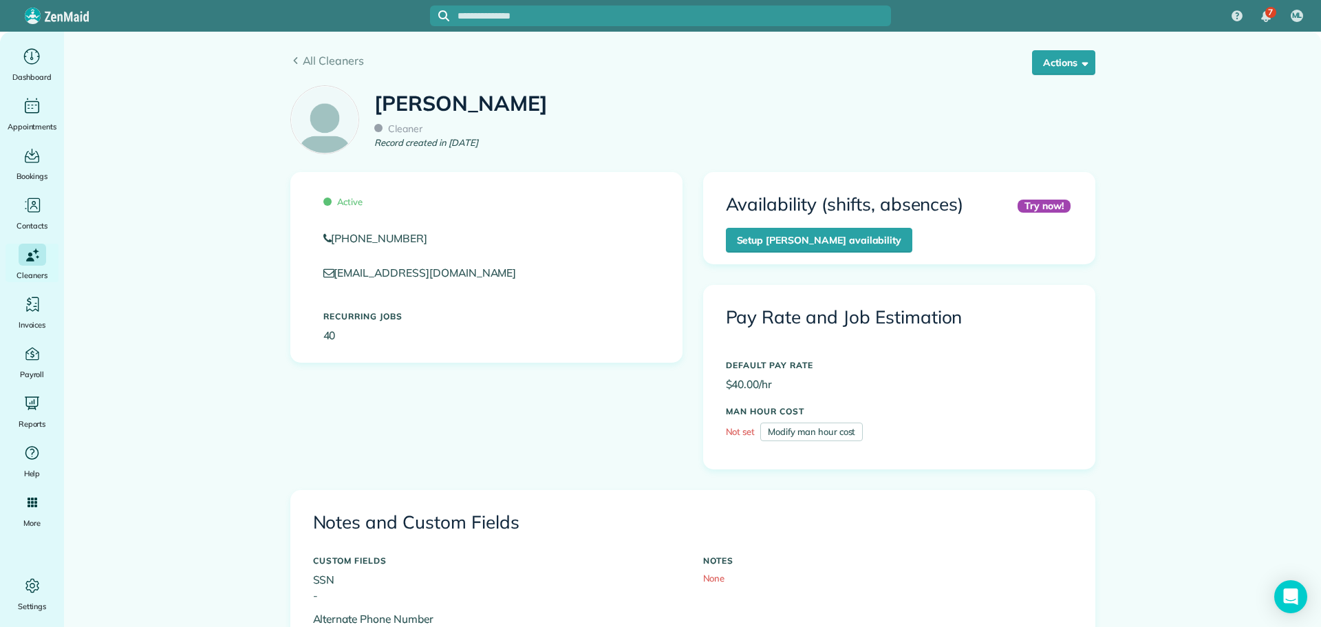
scroll to position [620, 0]
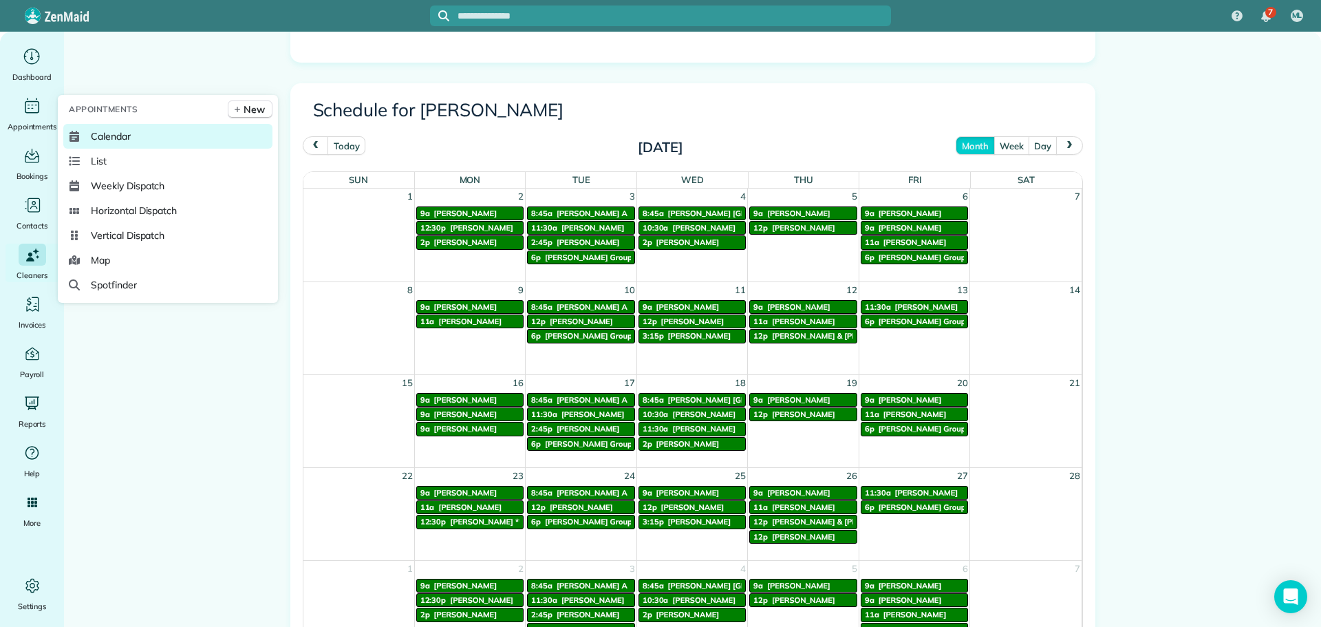
click at [97, 131] on span "Calendar" at bounding box center [111, 136] width 40 height 14
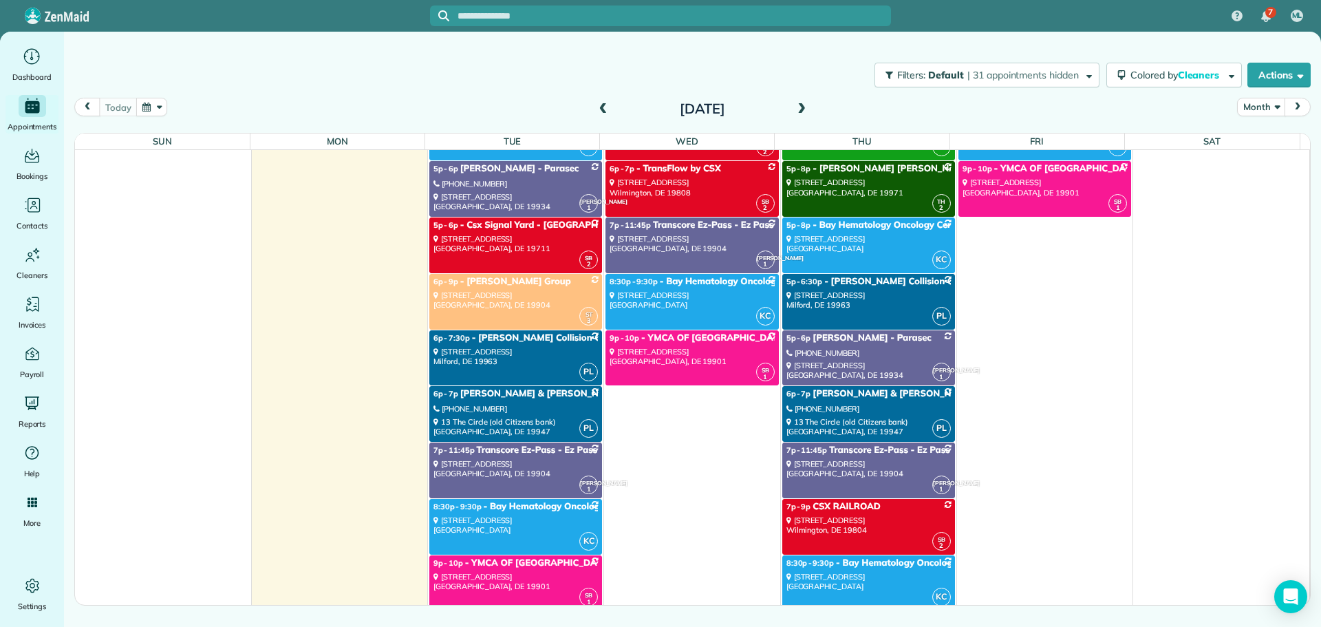
scroll to position [4059, 0]
